Goal: Complete application form

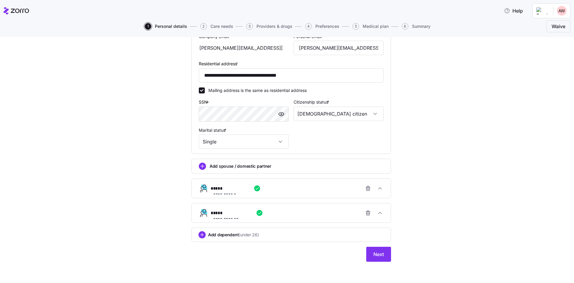
scroll to position [180, 0]
click at [379, 254] on span "Next" at bounding box center [379, 253] width 10 height 7
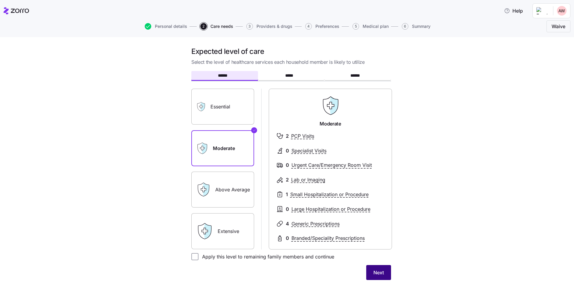
click at [377, 270] on span "Next" at bounding box center [379, 272] width 10 height 7
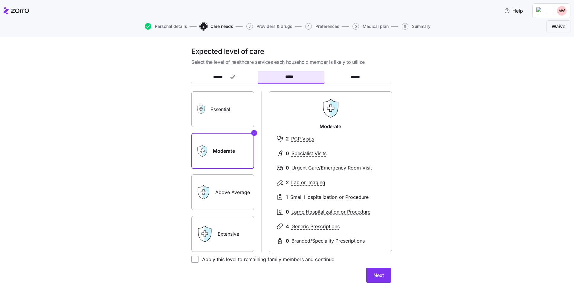
click at [377, 270] on button "Next" at bounding box center [378, 274] width 25 height 15
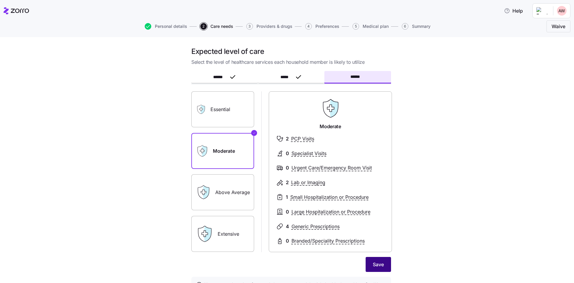
click at [377, 262] on span "Save" at bounding box center [378, 264] width 11 height 7
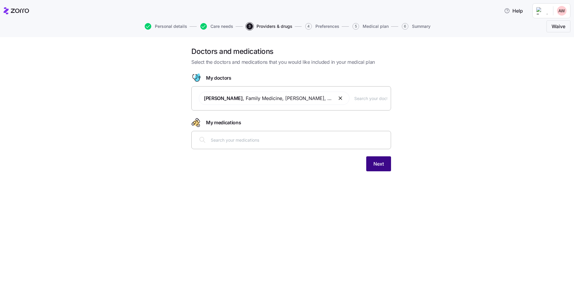
click at [384, 163] on button "Next" at bounding box center [378, 163] width 25 height 15
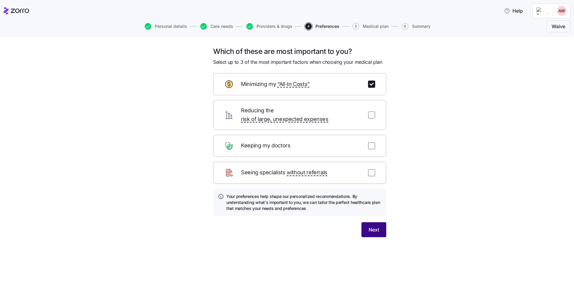
click at [374, 226] on span "Next" at bounding box center [374, 229] width 10 height 7
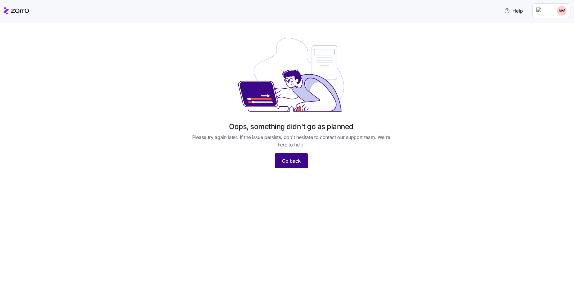
click at [299, 161] on span "Go back" at bounding box center [291, 160] width 19 height 7
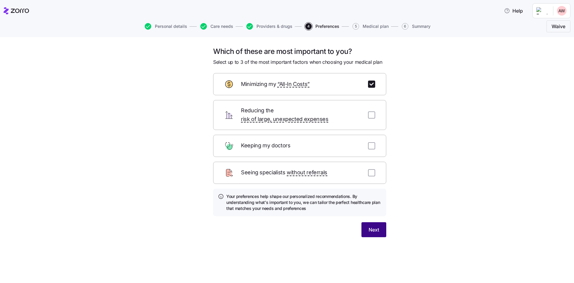
click at [374, 226] on span "Next" at bounding box center [374, 229] width 10 height 7
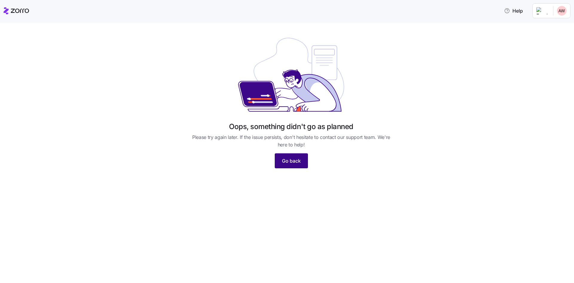
click at [296, 161] on span "Go back" at bounding box center [291, 160] width 19 height 7
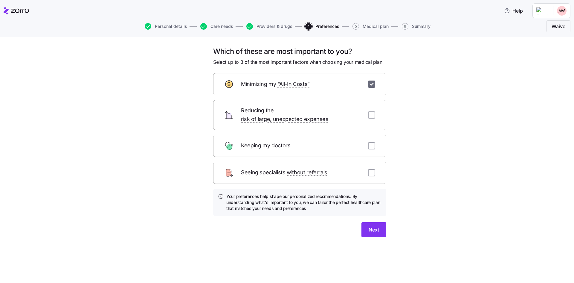
click at [373, 83] on input "checkbox" at bounding box center [371, 83] width 7 height 7
checkbox input "true"
click at [375, 226] on span "Next" at bounding box center [374, 229] width 10 height 7
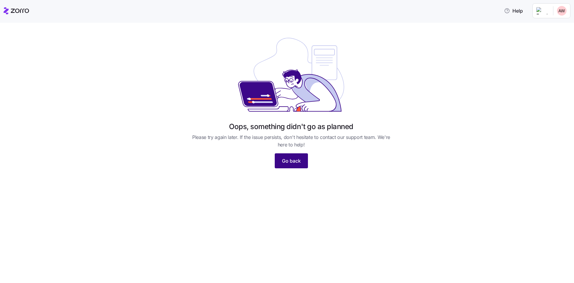
click at [299, 162] on span "Go back" at bounding box center [291, 160] width 19 height 7
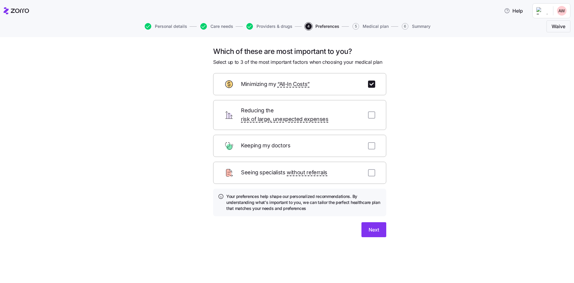
click at [377, 85] on div "Minimizing my “All-In Costs”" at bounding box center [299, 84] width 173 height 22
click at [373, 83] on input "checkbox" at bounding box center [371, 83] width 7 height 7
checkbox input "false"
click at [349, 222] on button "Skip" at bounding box center [344, 229] width 25 height 15
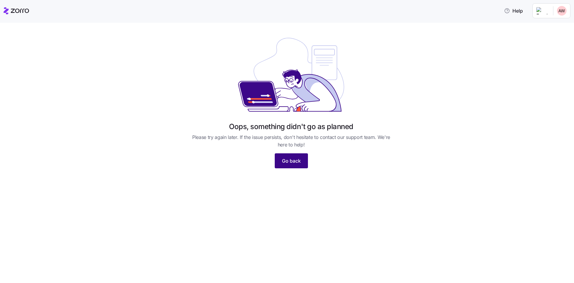
click at [288, 156] on button "Go back" at bounding box center [291, 160] width 33 height 15
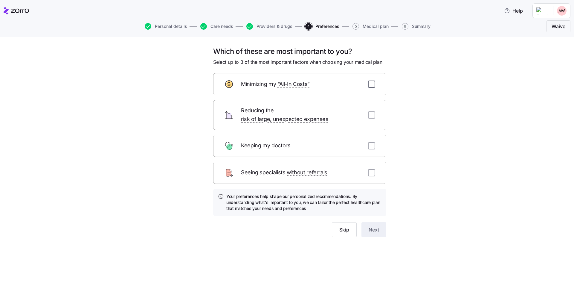
click at [371, 86] on input "checkbox" at bounding box center [371, 83] width 7 height 7
checkbox input "true"
click at [375, 226] on span "Next" at bounding box center [374, 229] width 10 height 7
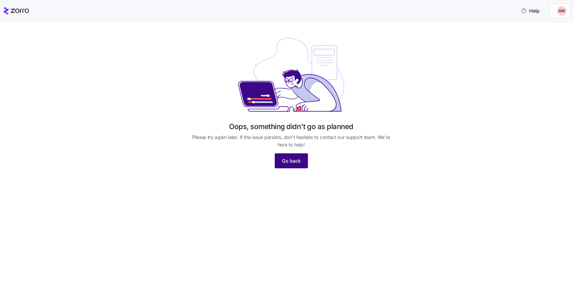
click at [298, 162] on span "Go back" at bounding box center [291, 160] width 19 height 7
